Goal: Navigation & Orientation: Find specific page/section

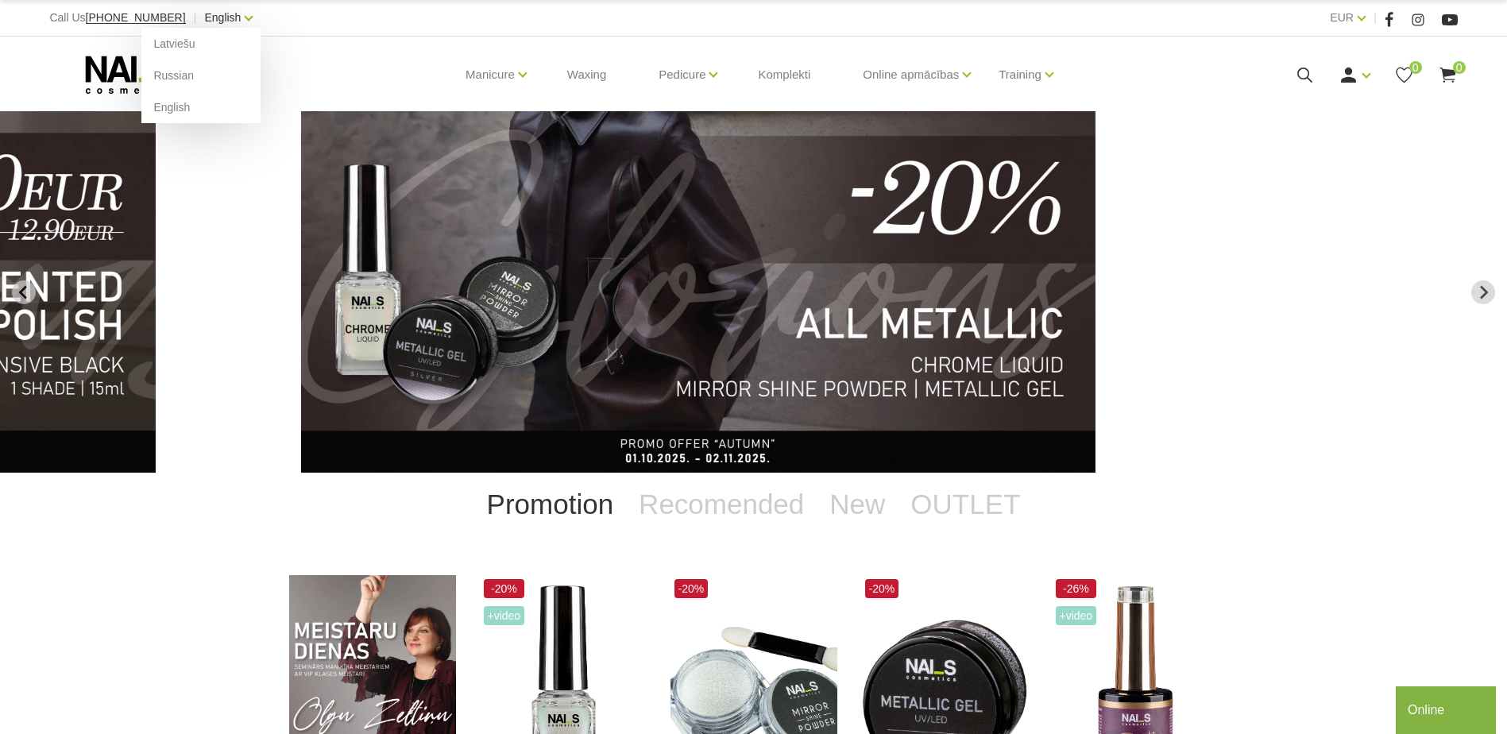
click at [218, 17] on link "English" at bounding box center [222, 17] width 37 height 19
click at [160, 70] on link "Russian" at bounding box center [200, 76] width 119 height 32
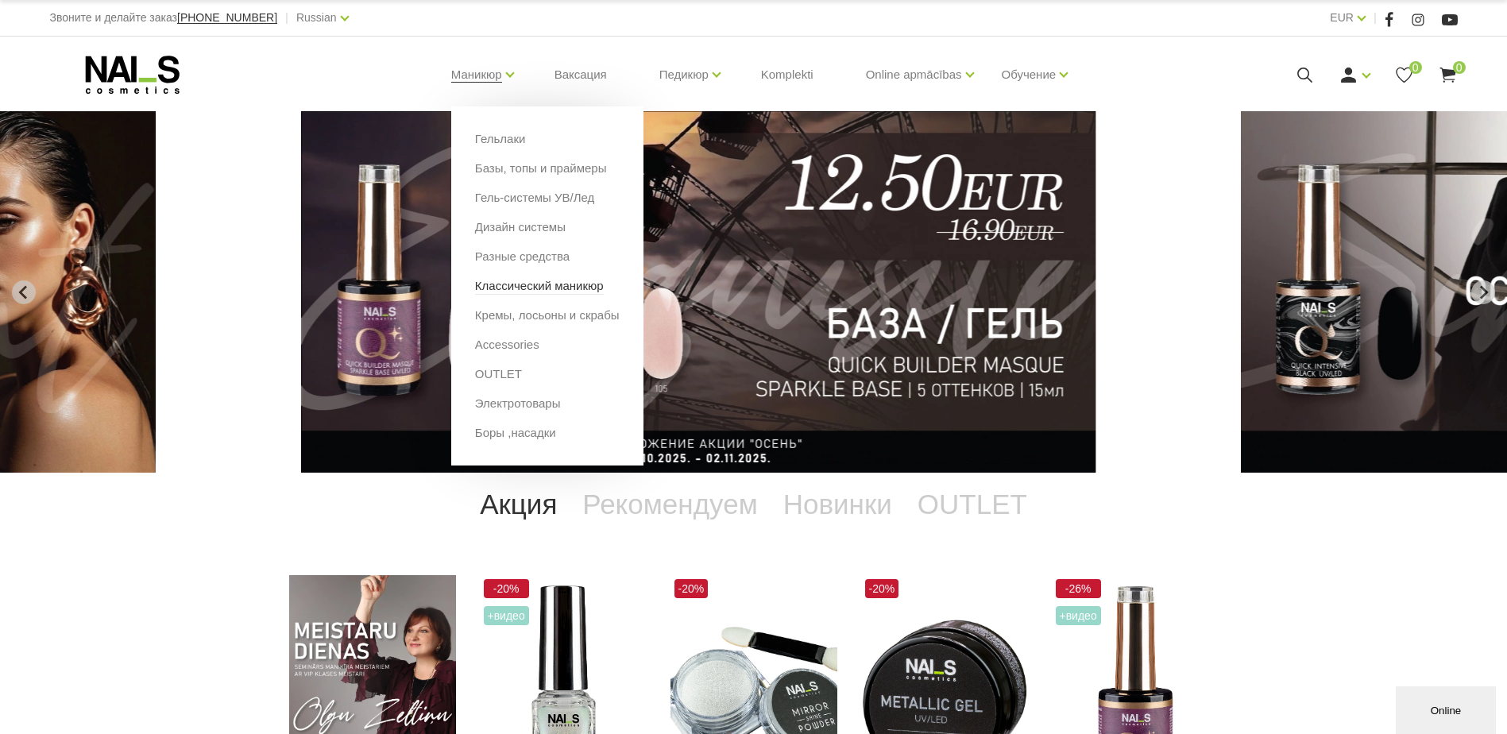
click at [508, 289] on link "Классический маникюр" at bounding box center [539, 285] width 129 height 17
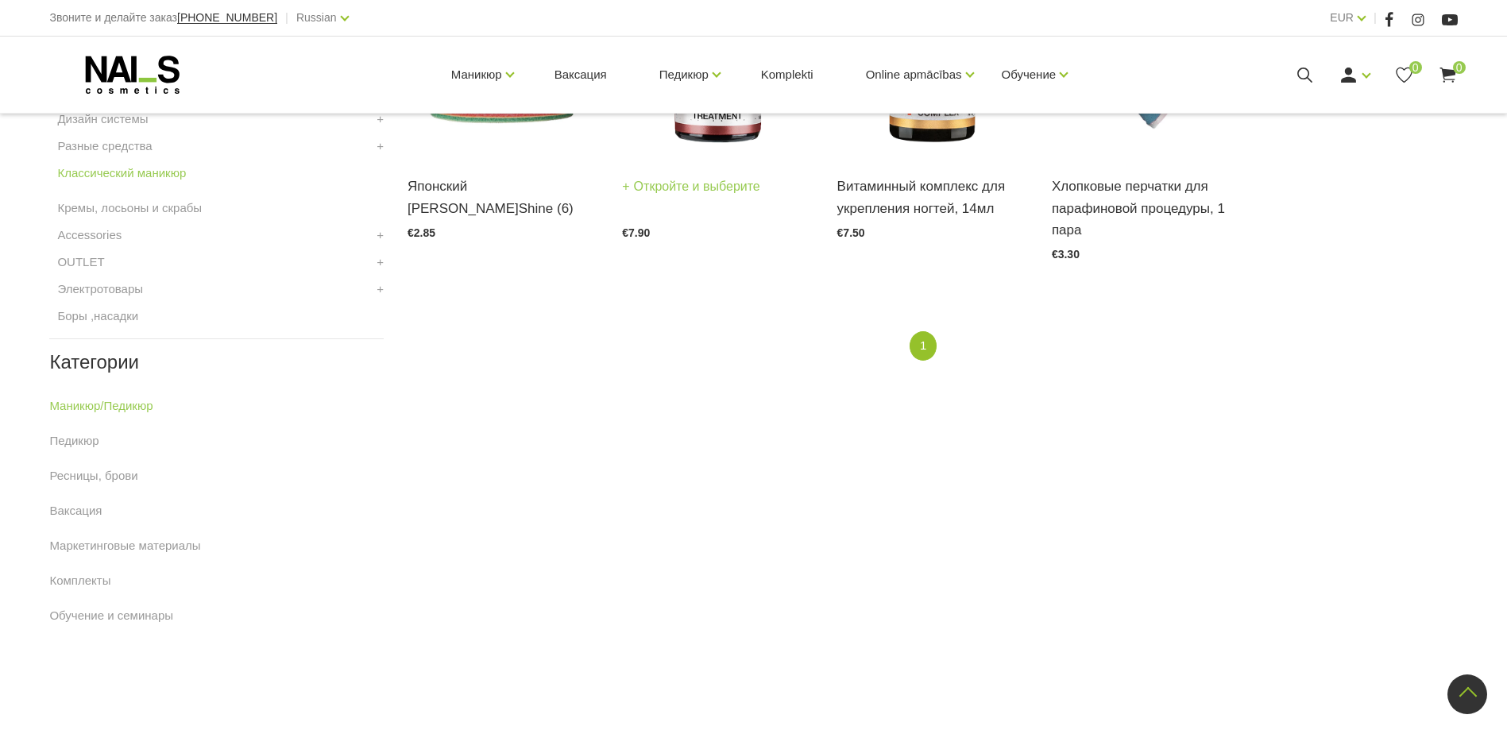
scroll to position [361, 0]
